Goal: Information Seeking & Learning: Learn about a topic

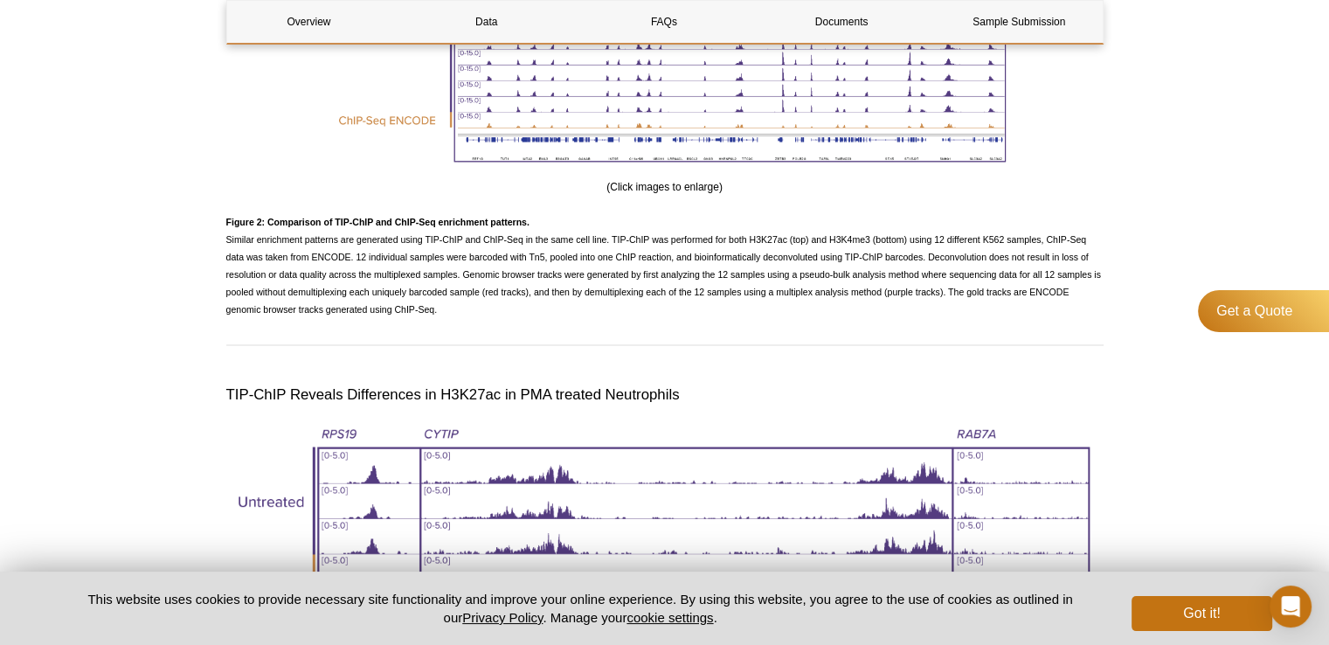
scroll to position [2908, 0]
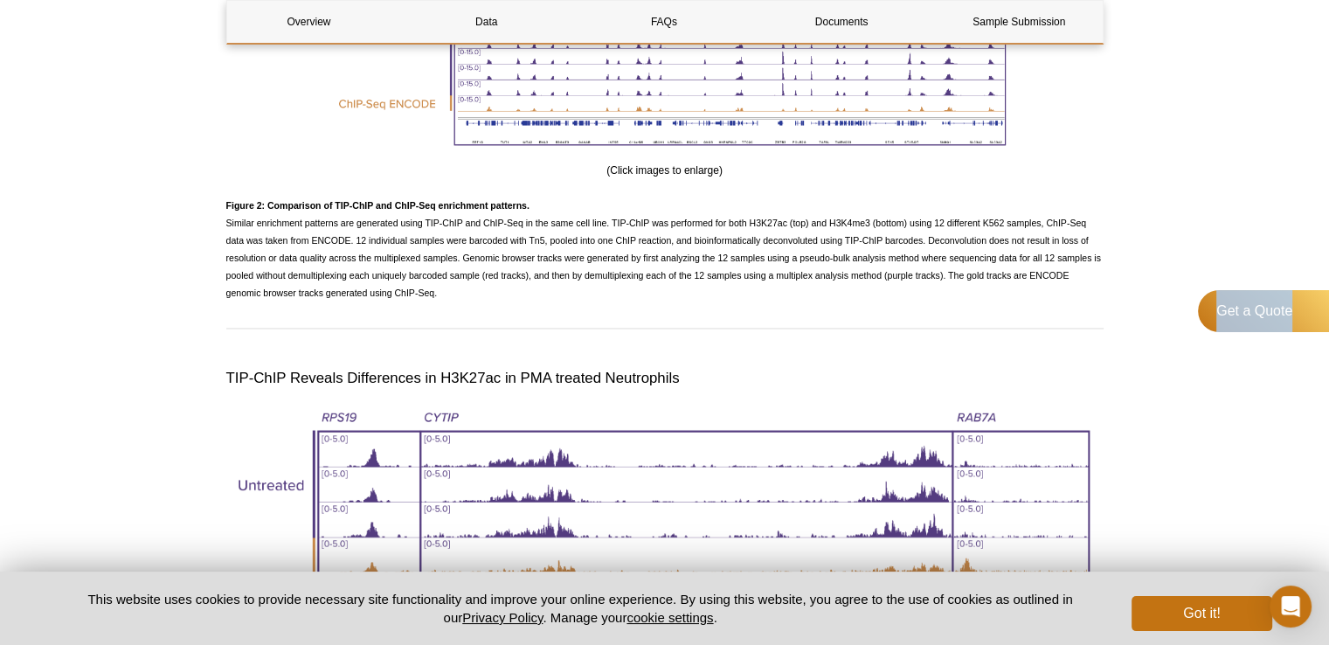
drag, startPoint x: 1325, startPoint y: 429, endPoint x: 1335, endPoint y: 416, distance: 16.8
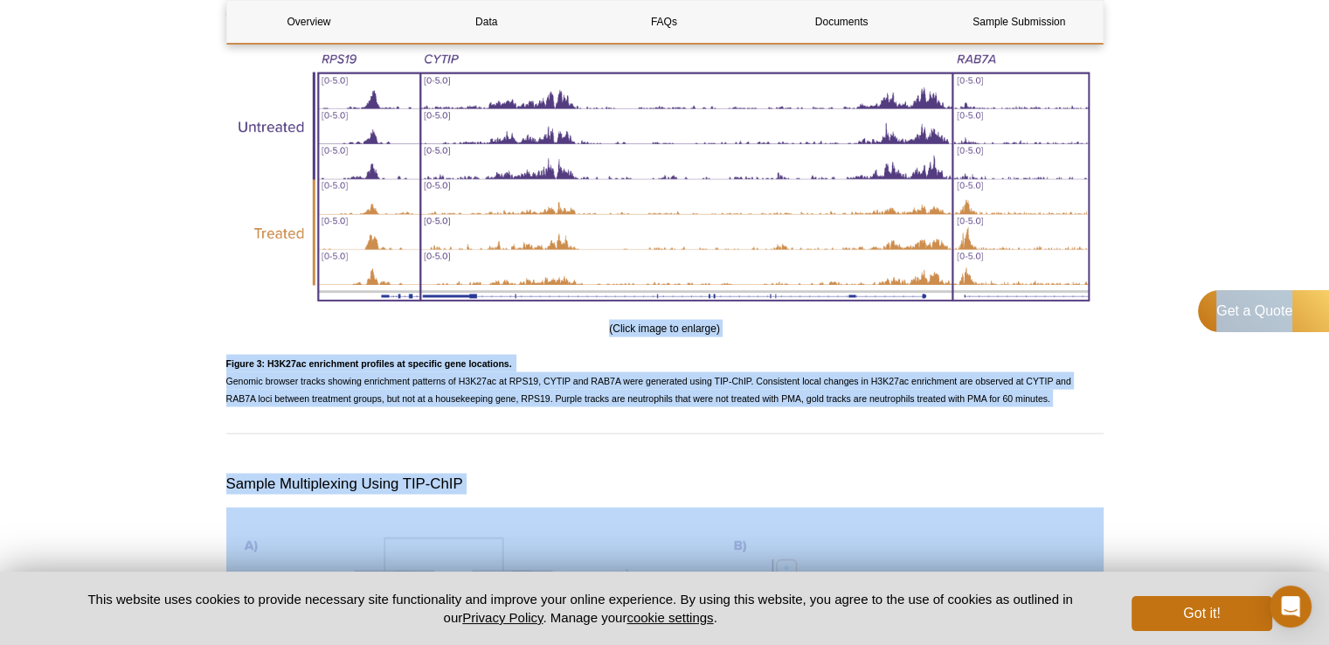
scroll to position [3306, 0]
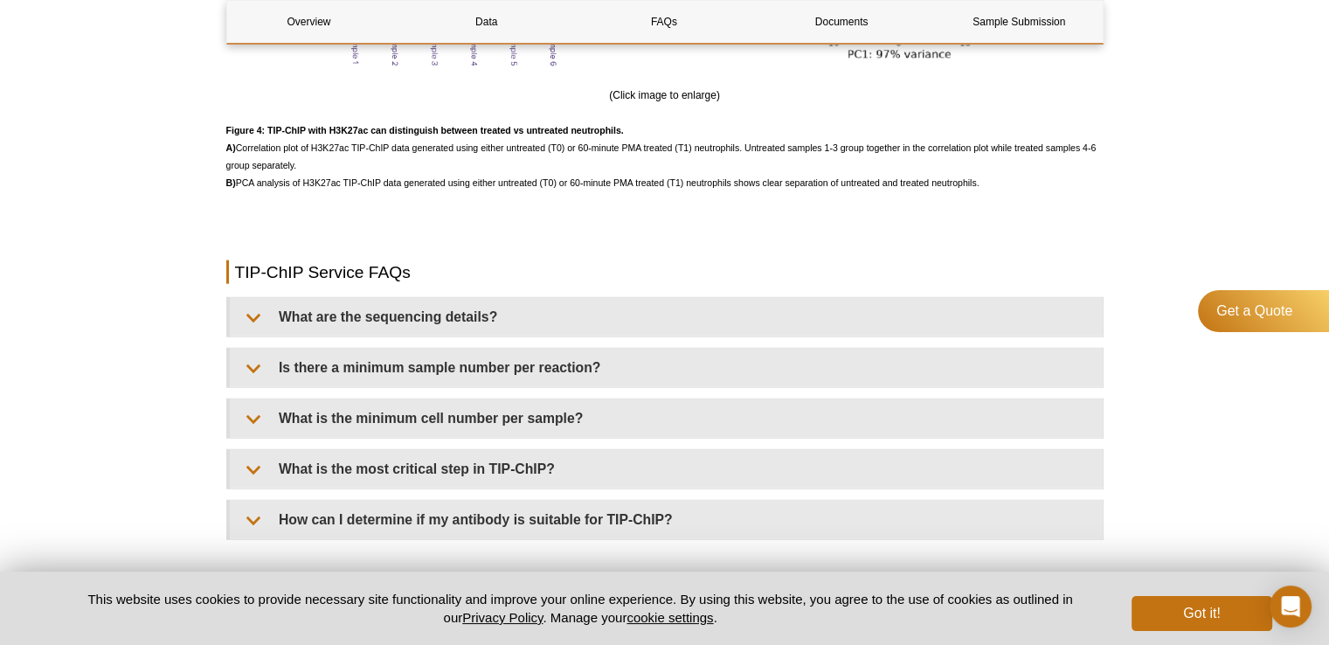
scroll to position [4071, 0]
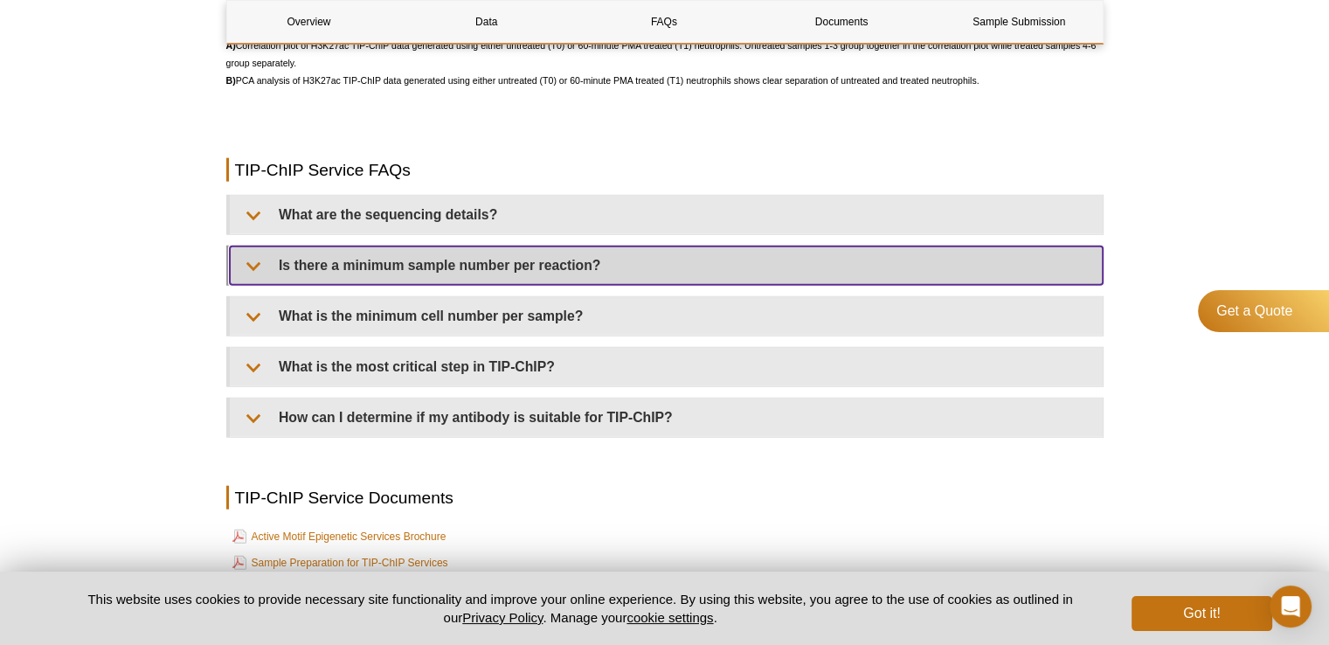
click at [253, 284] on summary "Is there a minimum sample number per reaction?" at bounding box center [666, 265] width 873 height 38
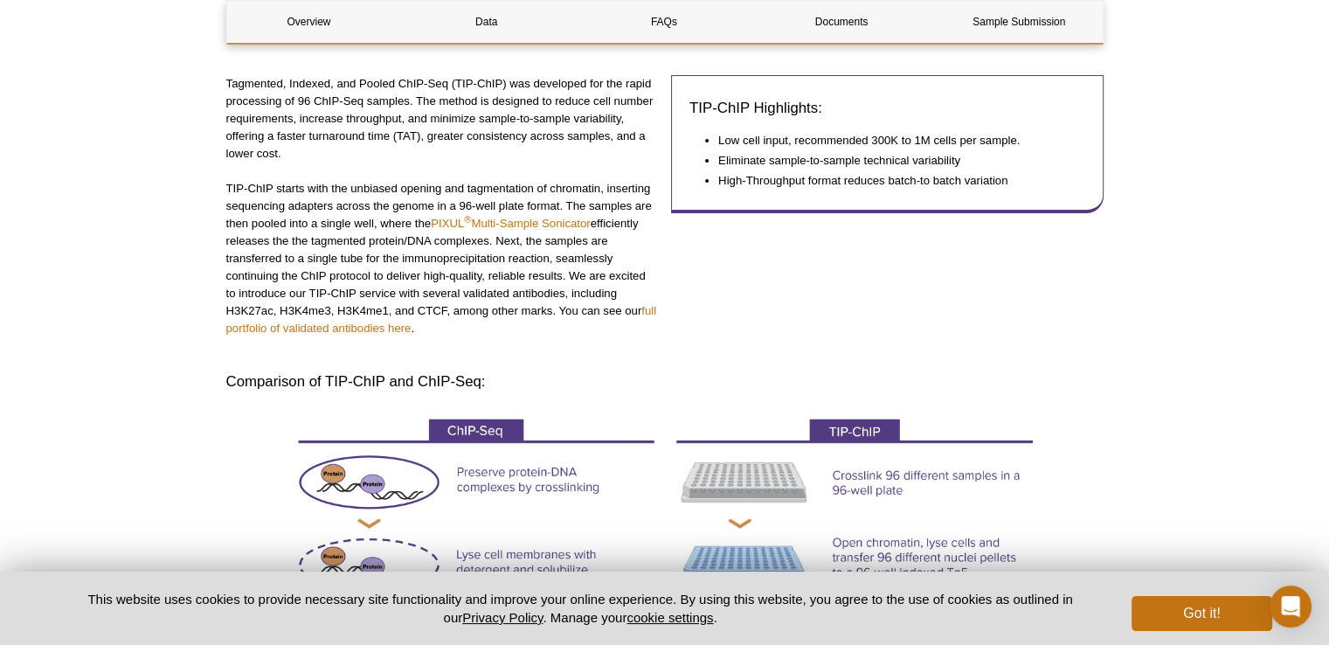
scroll to position [418, 0]
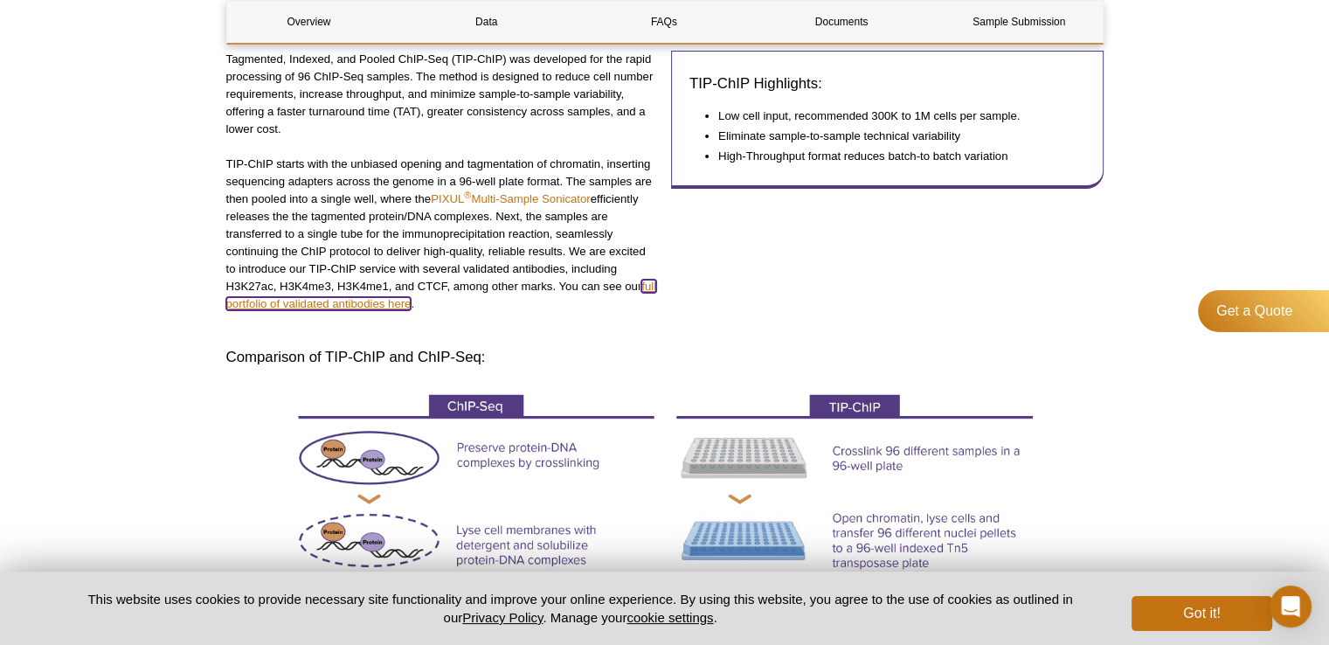
click at [397, 305] on link "full portfolio of validated antibodies here" at bounding box center [441, 295] width 431 height 31
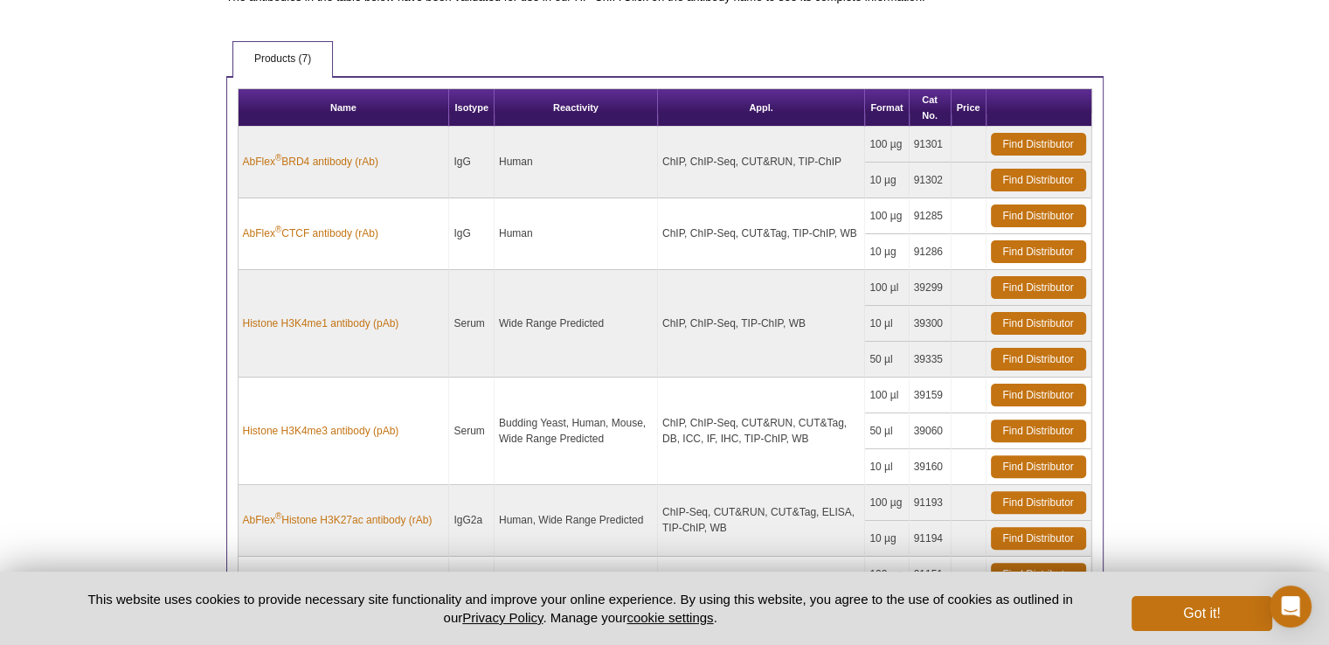
drag, startPoint x: 0, startPoint y: 0, endPoint x: 1333, endPoint y: 294, distance: 1365.4
click at [1328, 294] on html "Active Motif Logo Enabling Epigenetics Research 0 Search Skip to content Active…" at bounding box center [664, 248] width 1329 height 1342
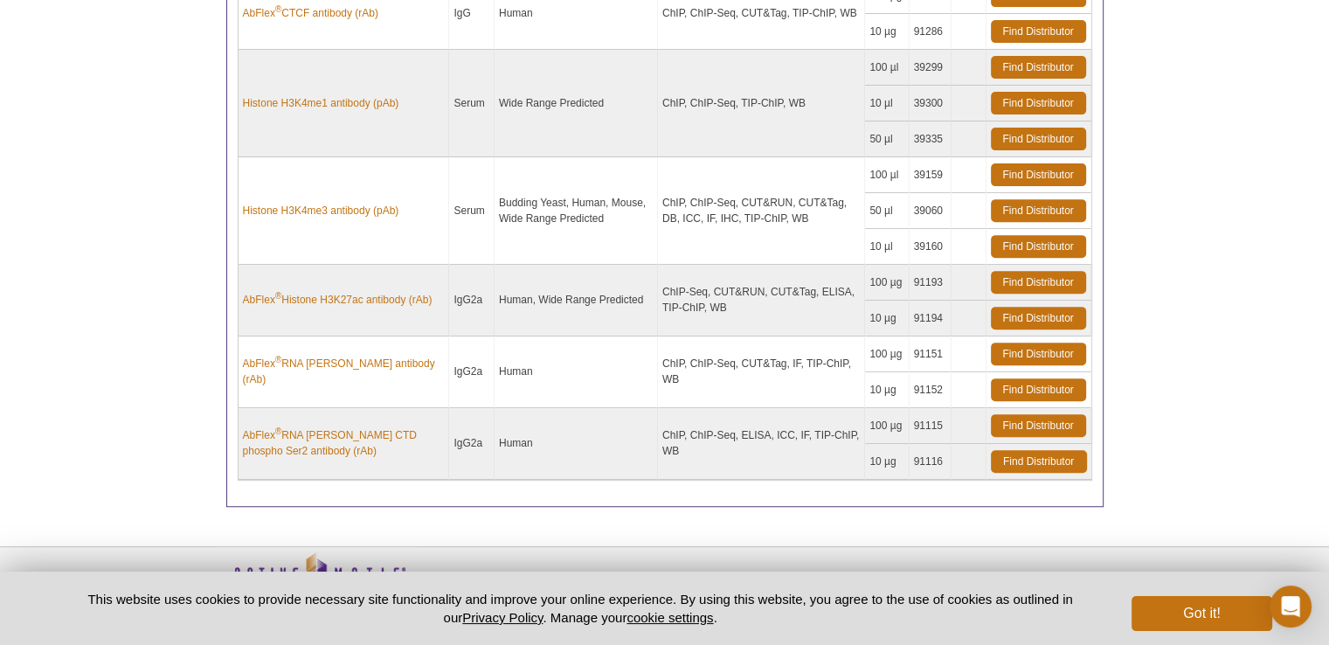
scroll to position [644, 0]
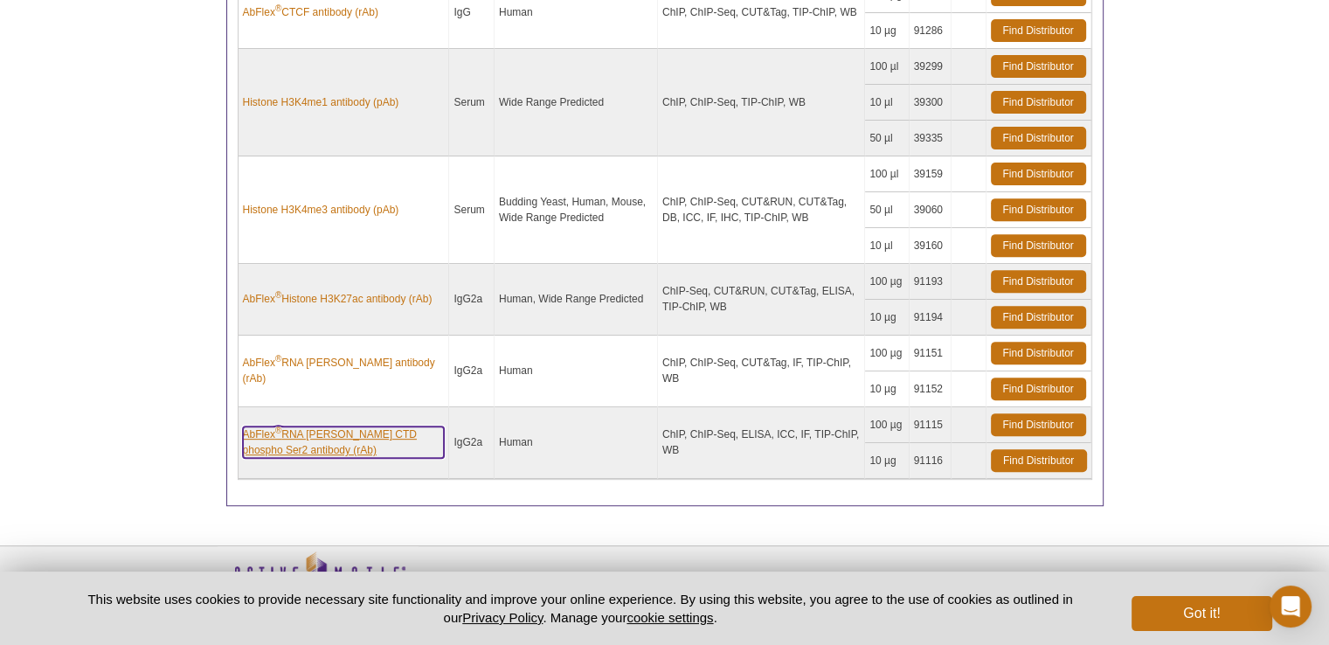
click at [326, 426] on link "AbFlex ® RNA [PERSON_NAME] CTD phospho Ser2 antibody (rAb)" at bounding box center [344, 441] width 202 height 31
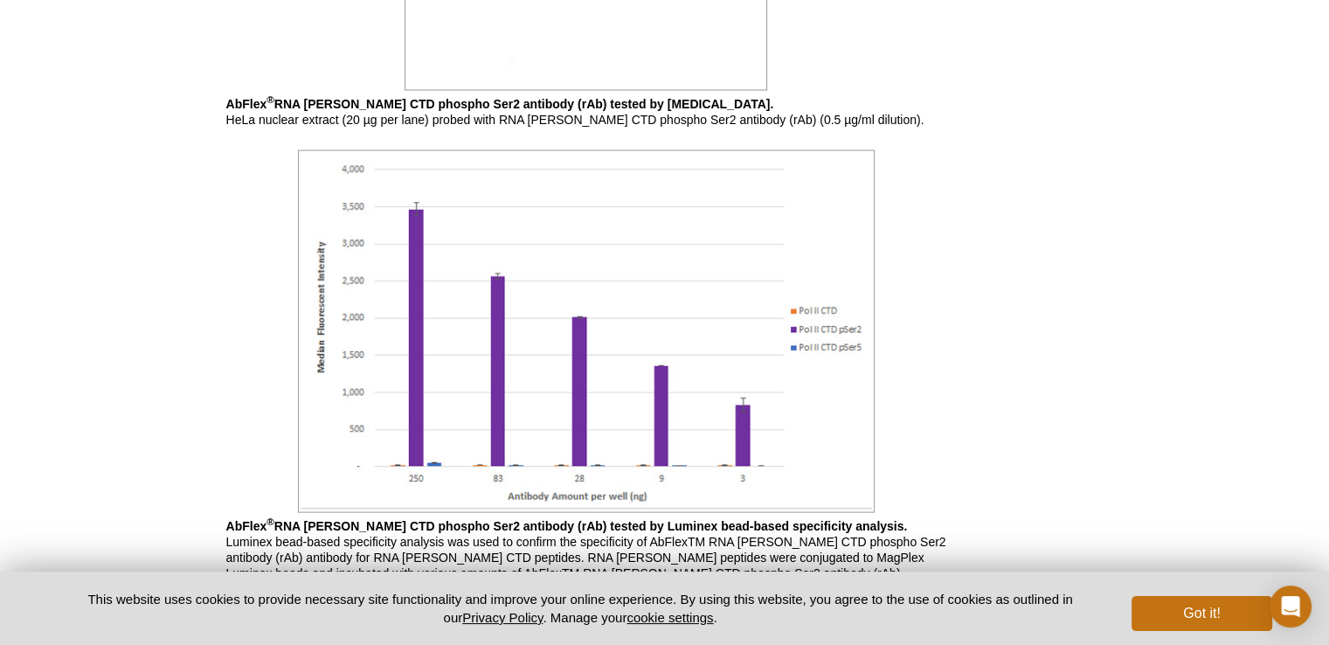
scroll to position [3562, 0]
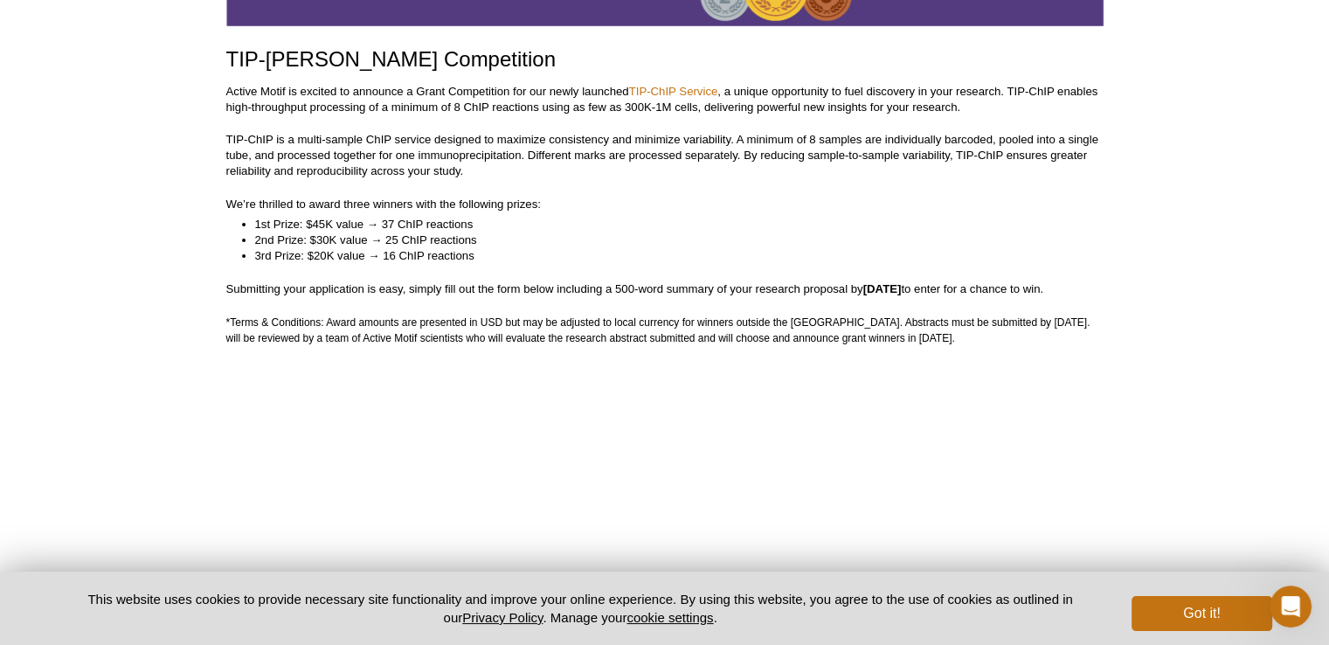
scroll to position [234, 0]
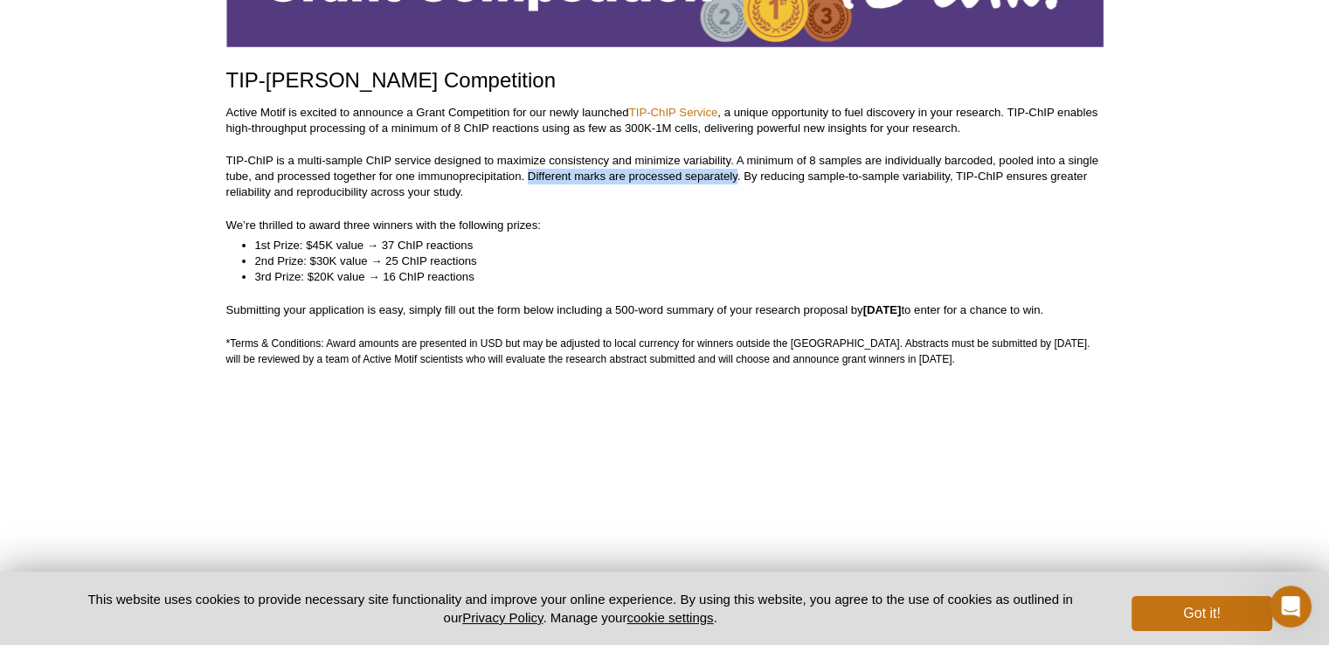
drag, startPoint x: 528, startPoint y: 177, endPoint x: 737, endPoint y: 175, distance: 209.7
click at [737, 175] on p "TIP-ChIP is a multi-sample ChIP service designed to maximize consistency and mi…" at bounding box center [664, 176] width 877 height 47
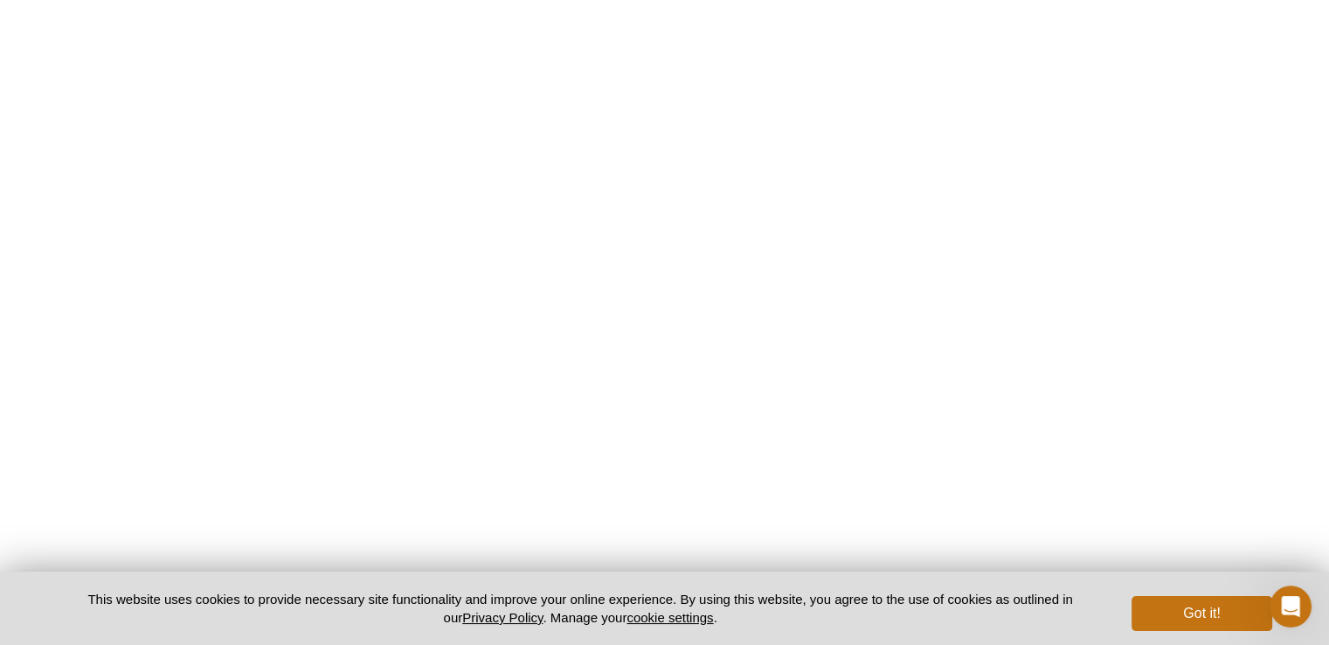
scroll to position [971, 0]
